Goal: Transaction & Acquisition: Purchase product/service

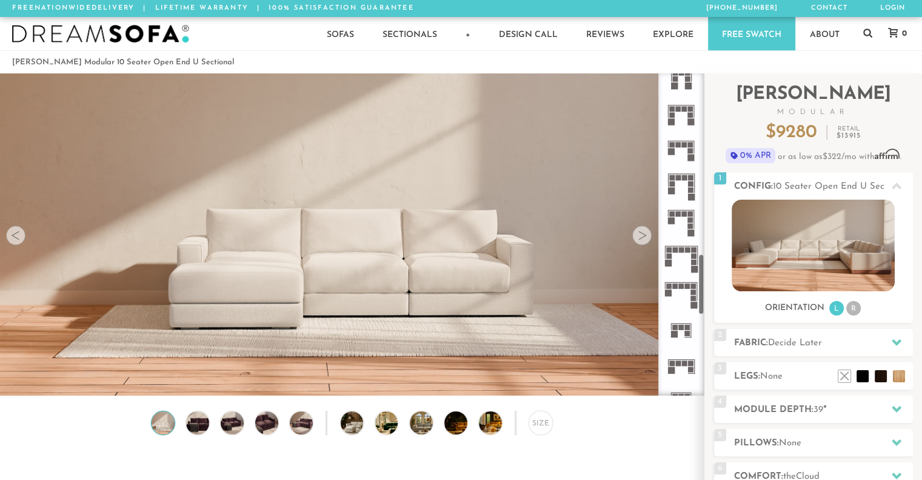
scroll to position [956, 0]
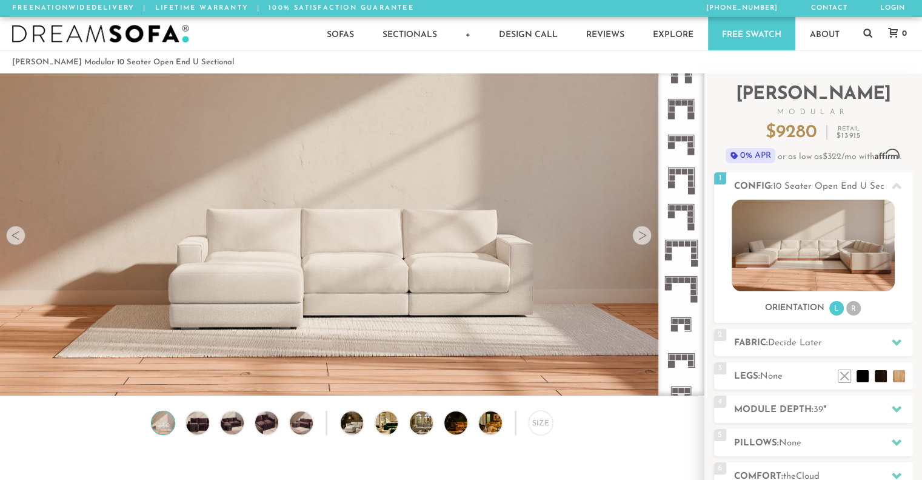
drag, startPoint x: 703, startPoint y: 113, endPoint x: 703, endPoint y: 294, distance: 180.7
click at [703, 294] on div at bounding box center [682, 234] width 46 height 322
click at [683, 365] on icon at bounding box center [681, 360] width 36 height 36
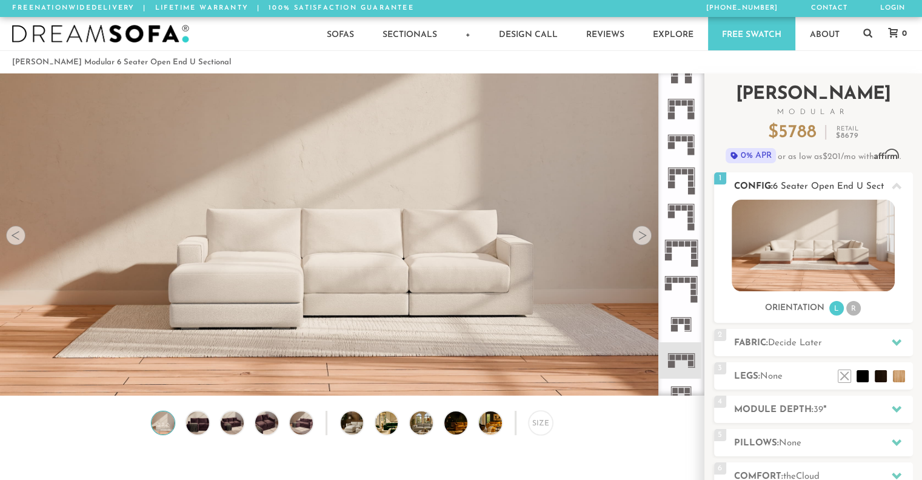
click at [854, 310] on li "R" at bounding box center [854, 308] width 15 height 15
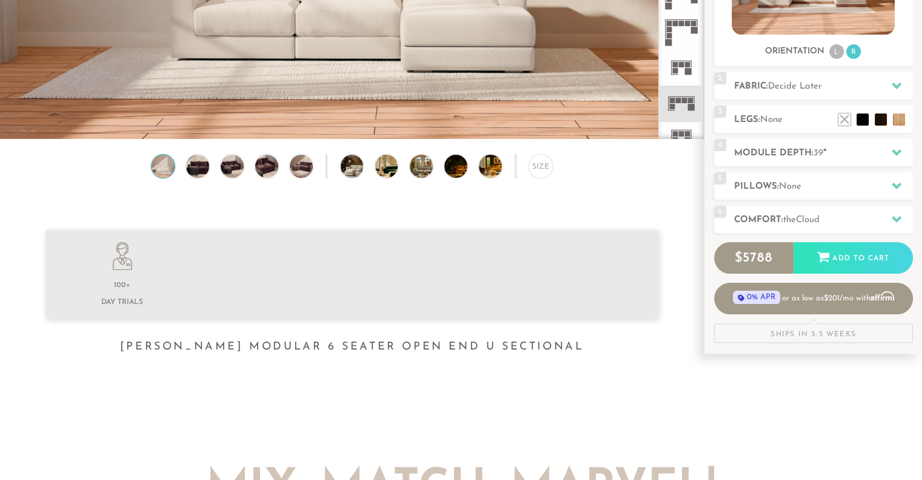
scroll to position [263, 0]
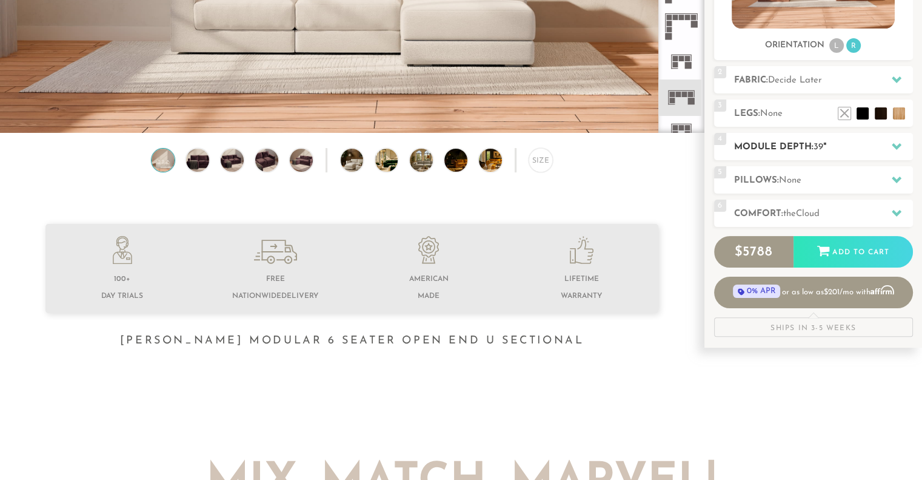
click at [789, 146] on h2 "Module Depth: 39 "" at bounding box center [823, 147] width 179 height 14
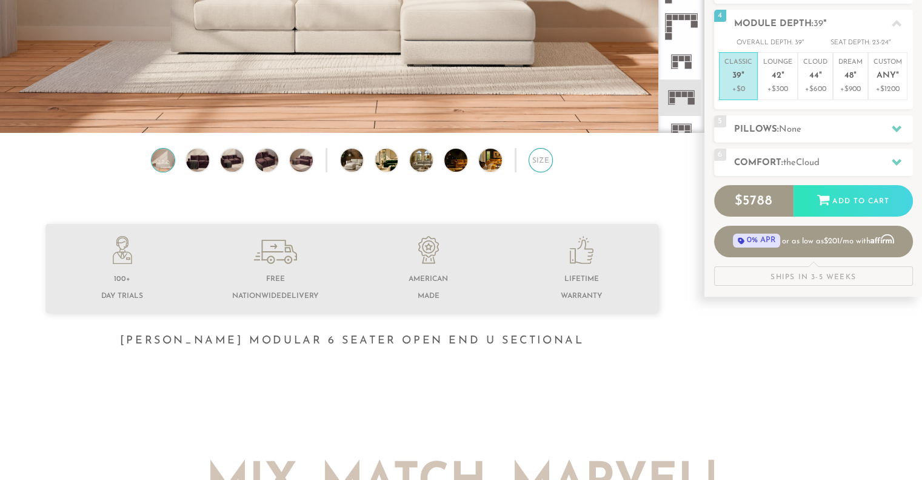
click at [535, 164] on div "Size" at bounding box center [541, 160] width 24 height 24
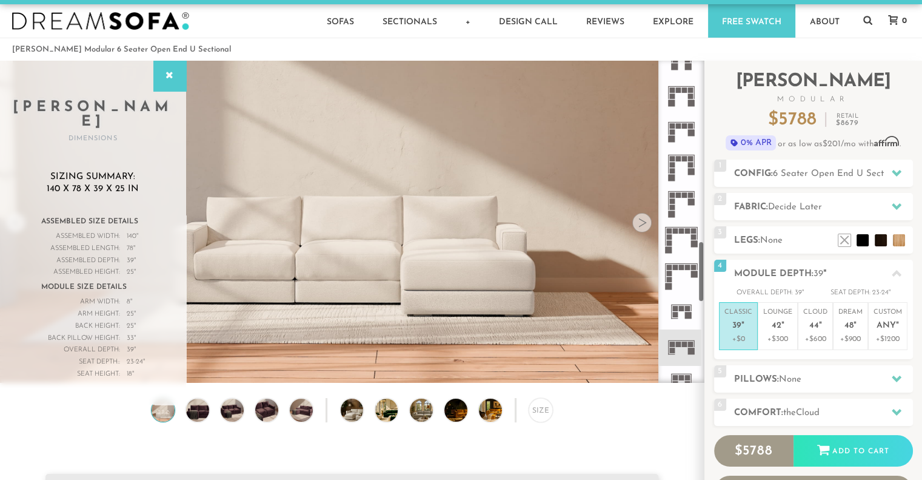
scroll to position [10, 0]
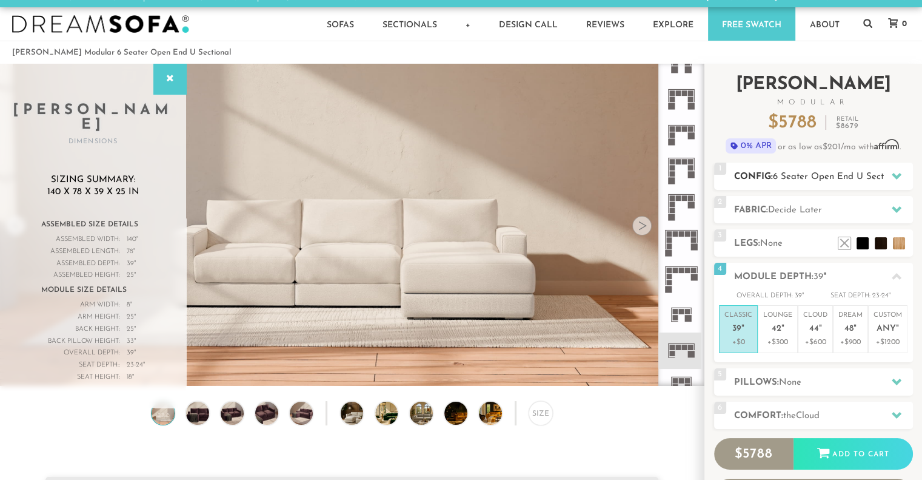
click at [830, 173] on span "6 Seater Open End U Sectional" at bounding box center [838, 176] width 131 height 9
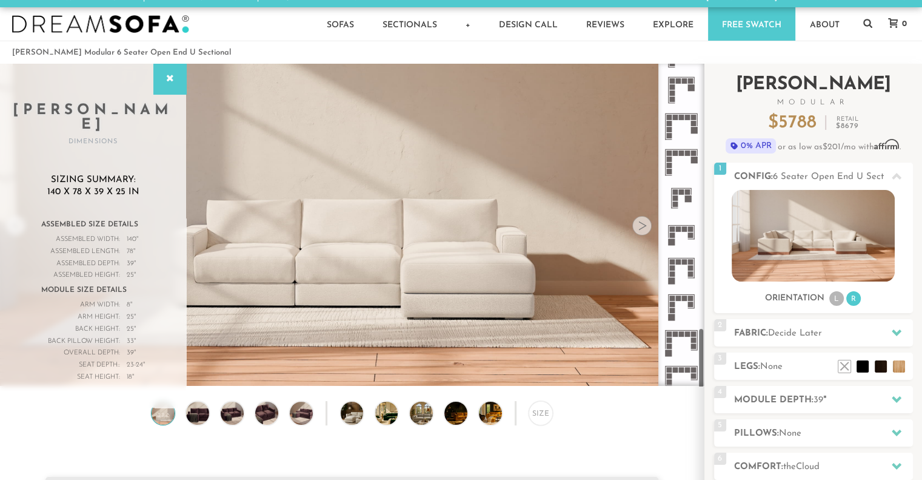
scroll to position [1402, 0]
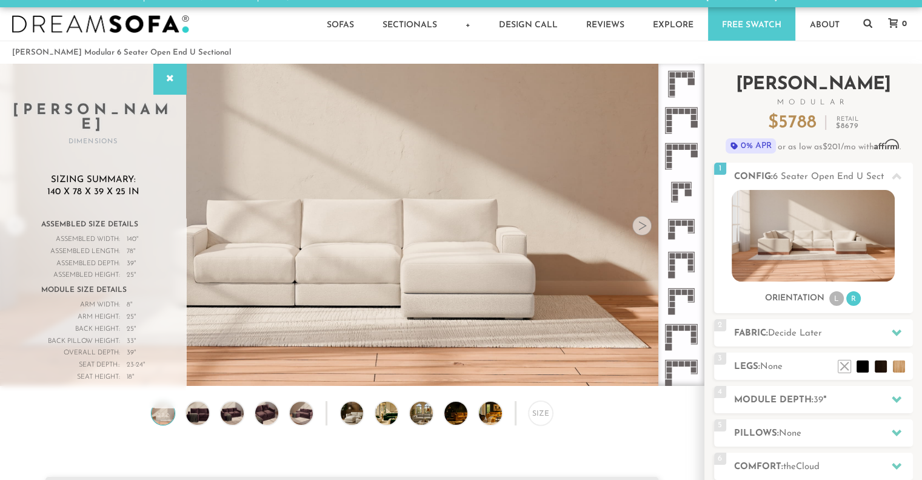
drag, startPoint x: 701, startPoint y: 275, endPoint x: 707, endPoint y: 380, distance: 105.1
click at [707, 380] on div "Introducing [PERSON_NAME] Modular $ 5788 Retail $ 8679 $ 5788 Retail $ 8679 0% …" at bounding box center [814, 332] width 218 height 537
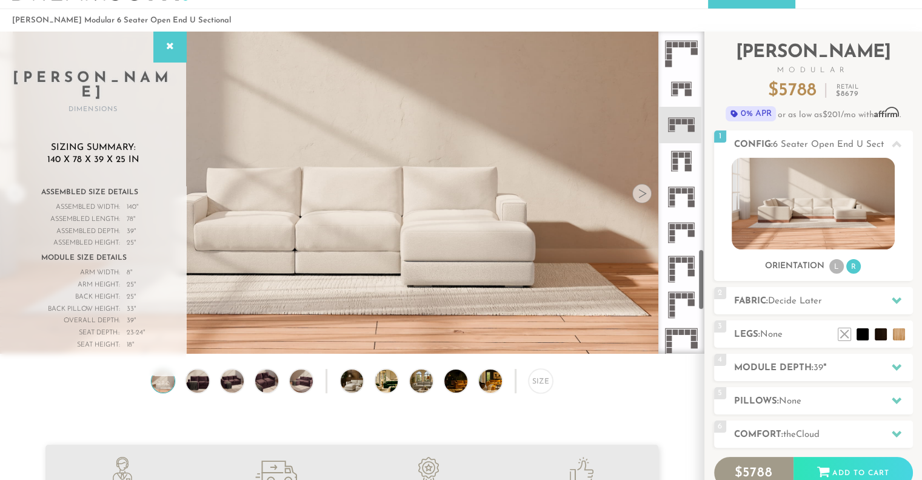
scroll to position [1148, 0]
click at [680, 125] on rect at bounding box center [678, 122] width 5 height 5
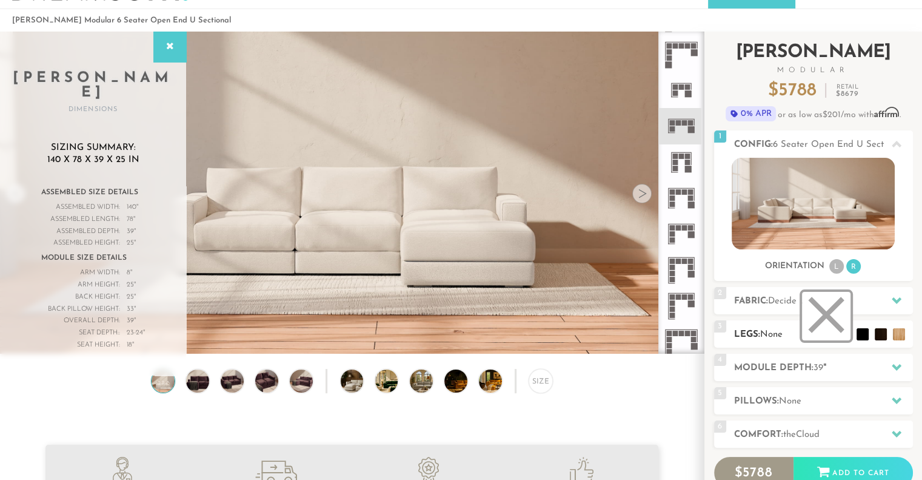
click at [831, 326] on li at bounding box center [826, 316] width 49 height 49
click at [863, 334] on li at bounding box center [844, 316] width 49 height 49
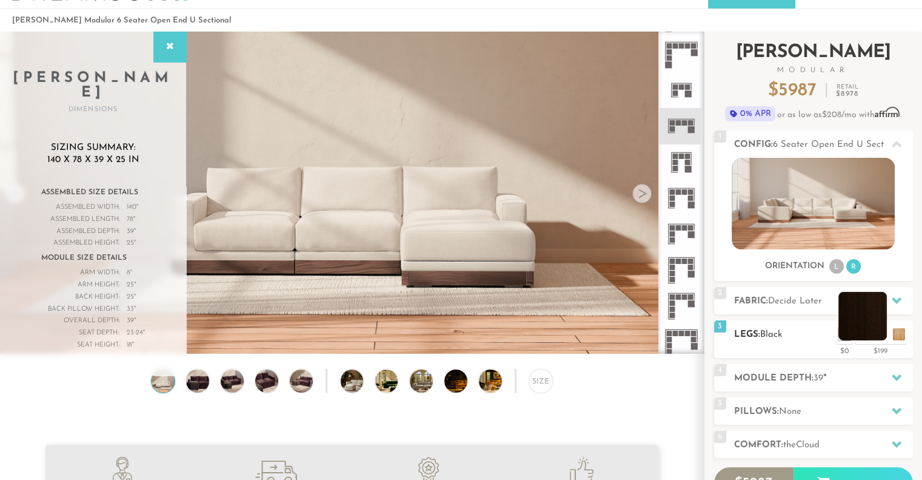
click at [881, 335] on li at bounding box center [863, 316] width 49 height 49
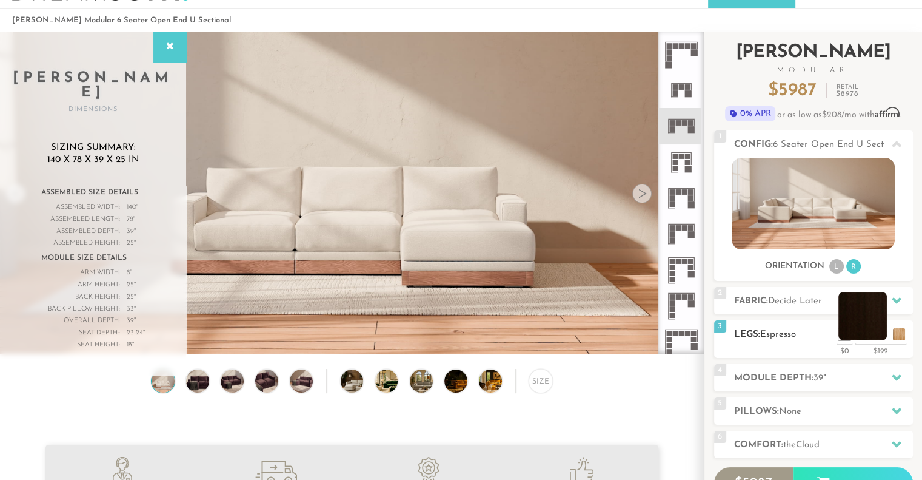
click at [876, 332] on li at bounding box center [863, 316] width 49 height 49
click at [861, 333] on li at bounding box center [844, 316] width 49 height 49
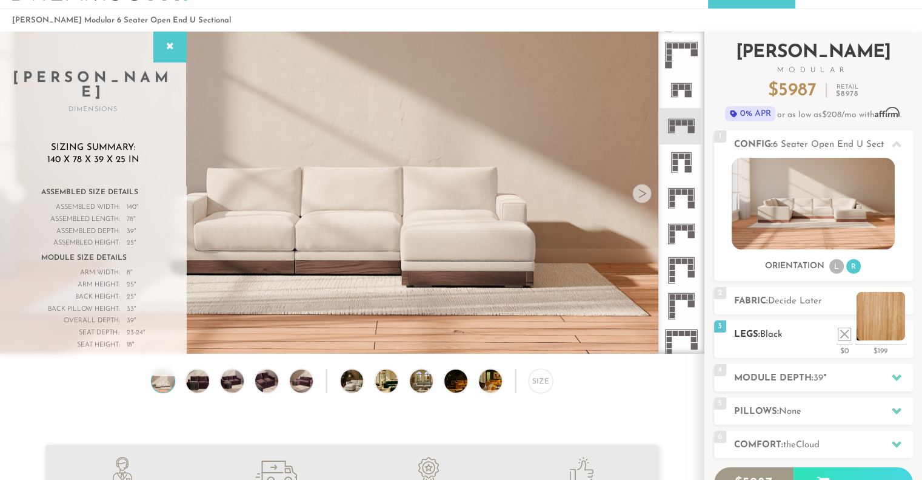
click at [901, 334] on li at bounding box center [881, 316] width 49 height 49
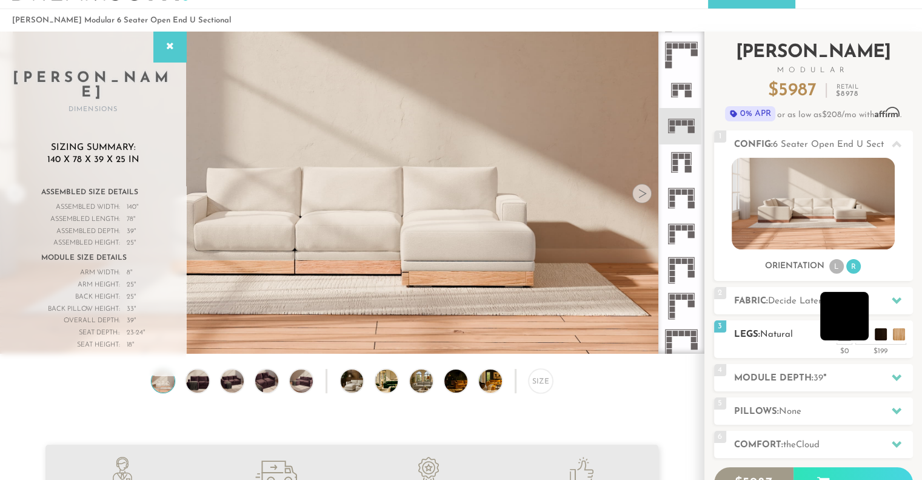
click at [861, 335] on li at bounding box center [844, 316] width 49 height 49
